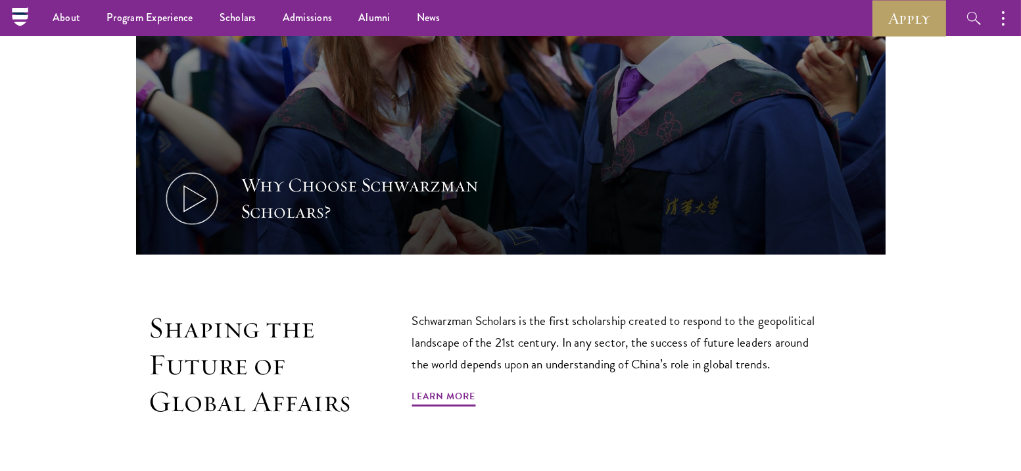
scroll to position [579, 0]
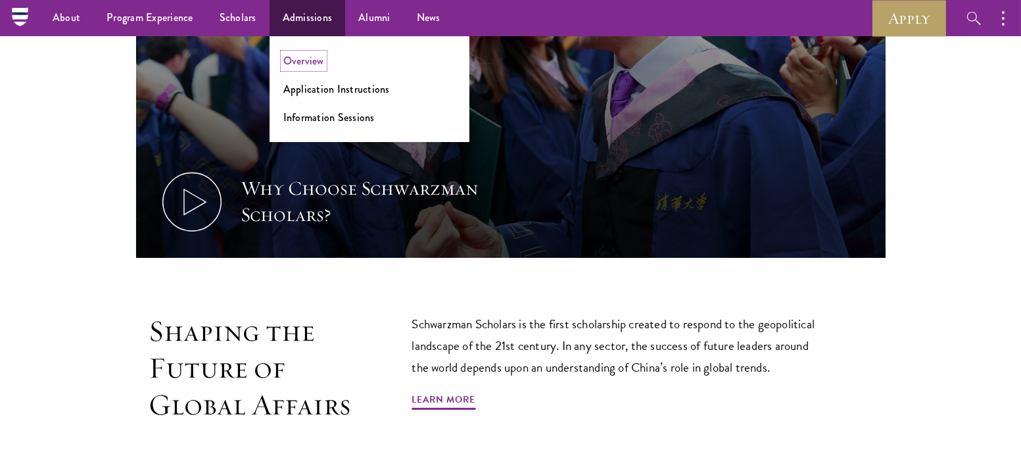
click at [313, 59] on link "Overview" at bounding box center [303, 60] width 41 height 15
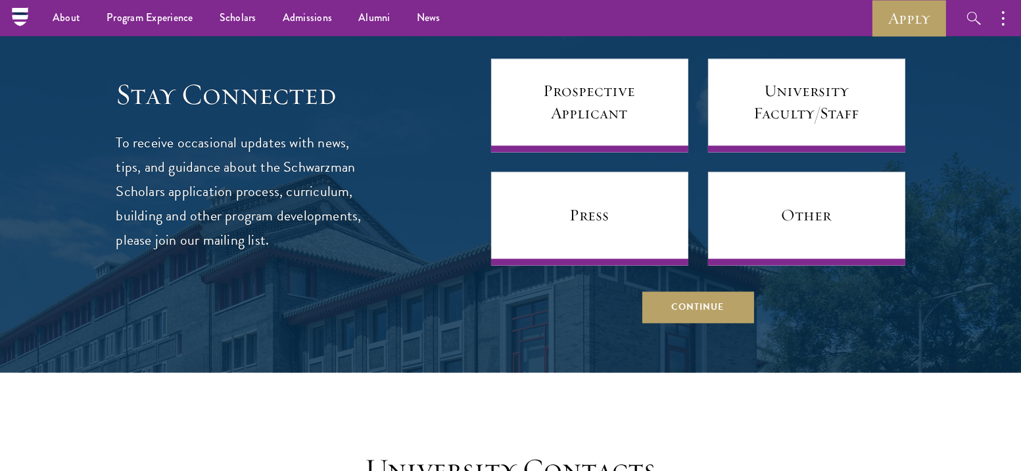
scroll to position [5607, 0]
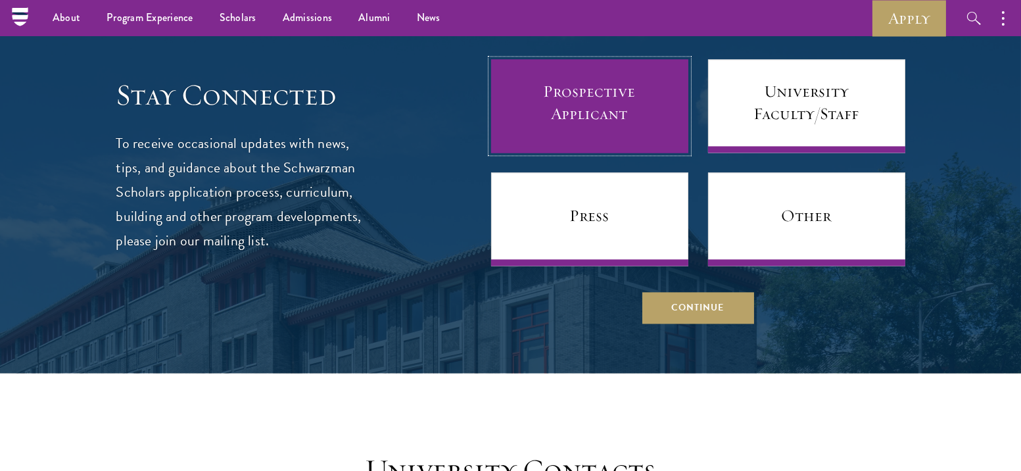
click at [586, 96] on link "Prospective Applicant" at bounding box center [589, 105] width 197 height 93
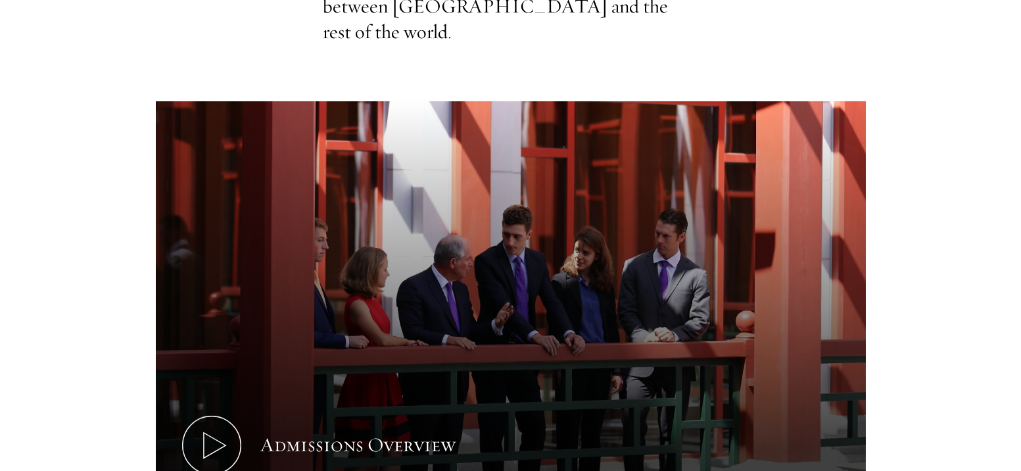
scroll to position [598, 0]
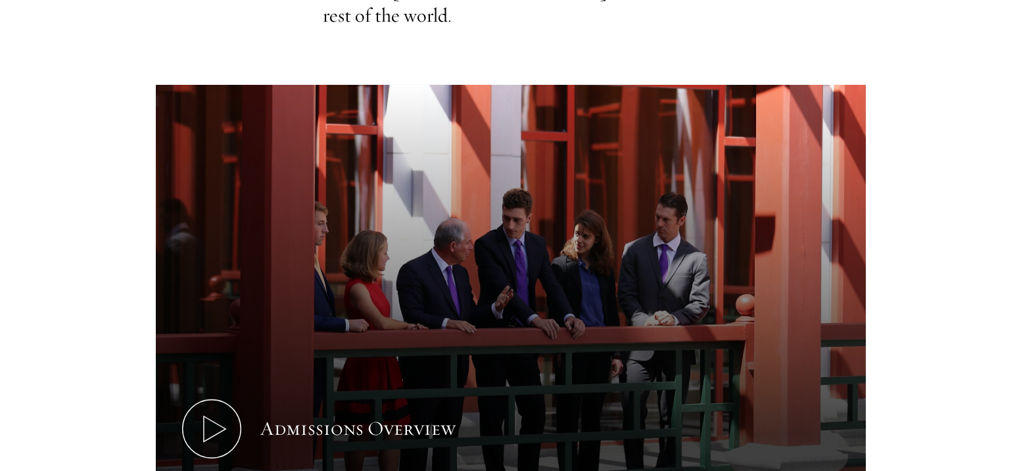
click at [41, 318] on section "Admissions Overview Every year, a new class is selected to represent the world’…" at bounding box center [510, 260] width 1021 height 776
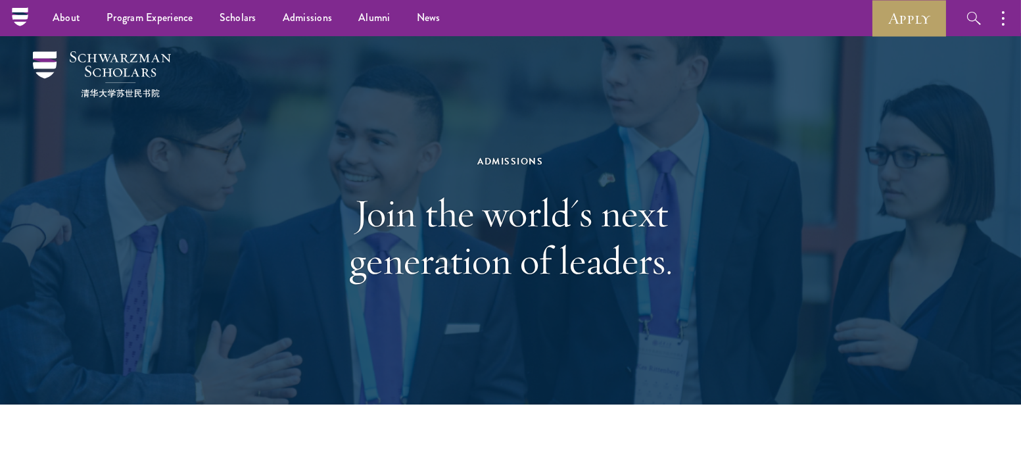
scroll to position [0, 0]
